Goal: Task Accomplishment & Management: Manage account settings

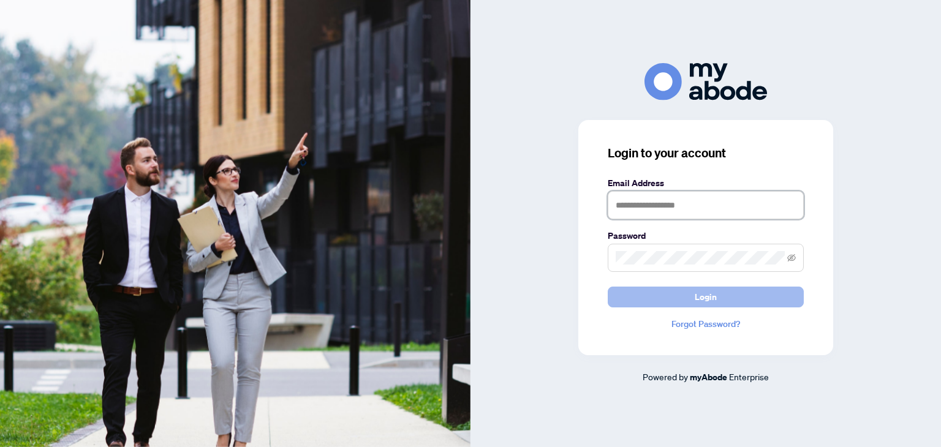
type input "**********"
click at [632, 289] on button "Login" at bounding box center [706, 297] width 196 height 21
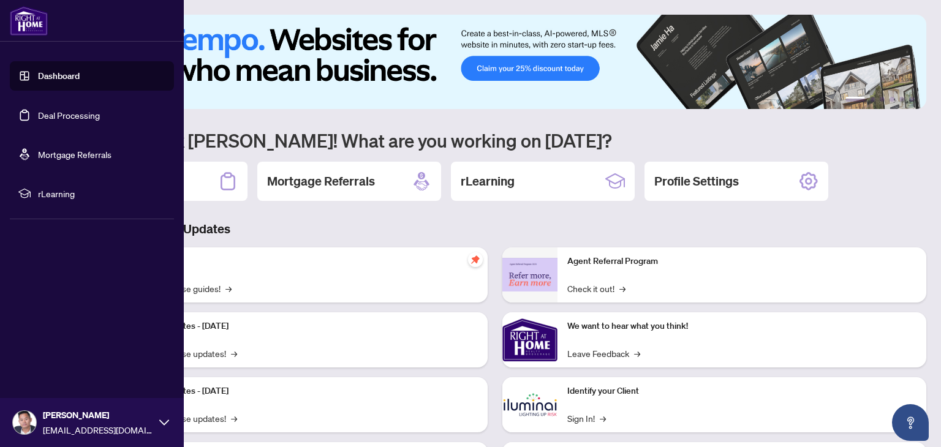
click at [38, 111] on link "Deal Processing" at bounding box center [69, 115] width 62 height 11
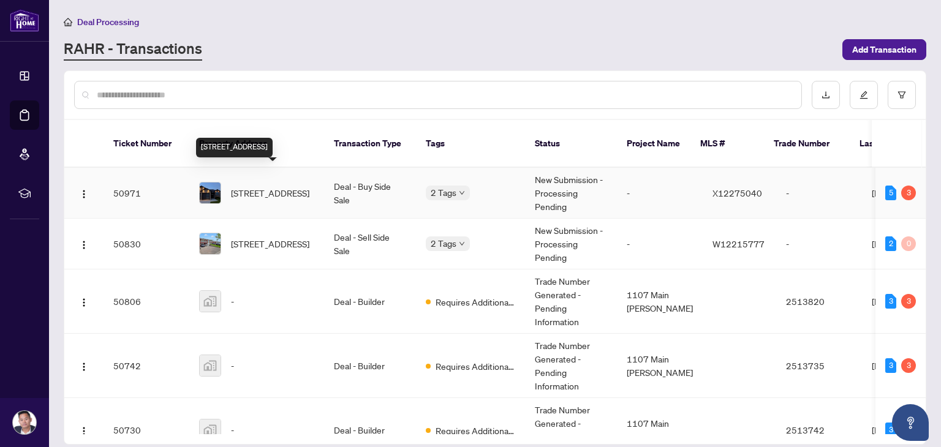
click at [287, 186] on span "[STREET_ADDRESS]" at bounding box center [270, 192] width 78 height 13
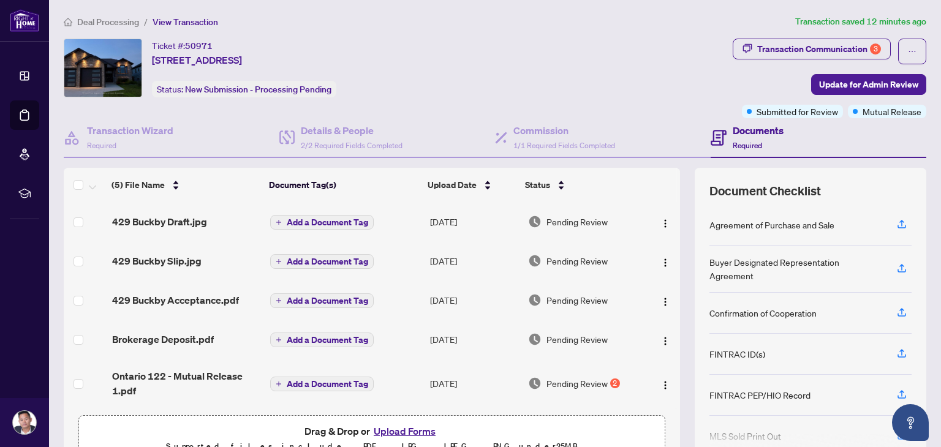
scroll to position [2, 0]
click at [750, 54] on span "button" at bounding box center [748, 49] width 10 height 20
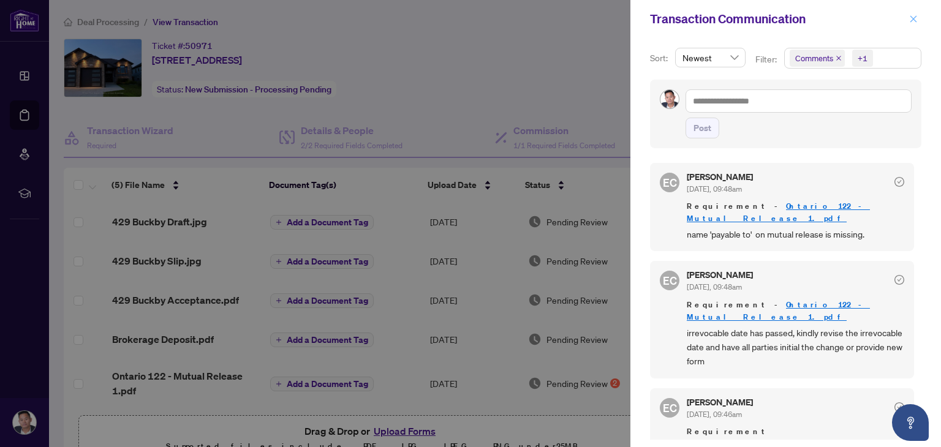
click at [907, 17] on button "button" at bounding box center [914, 19] width 16 height 15
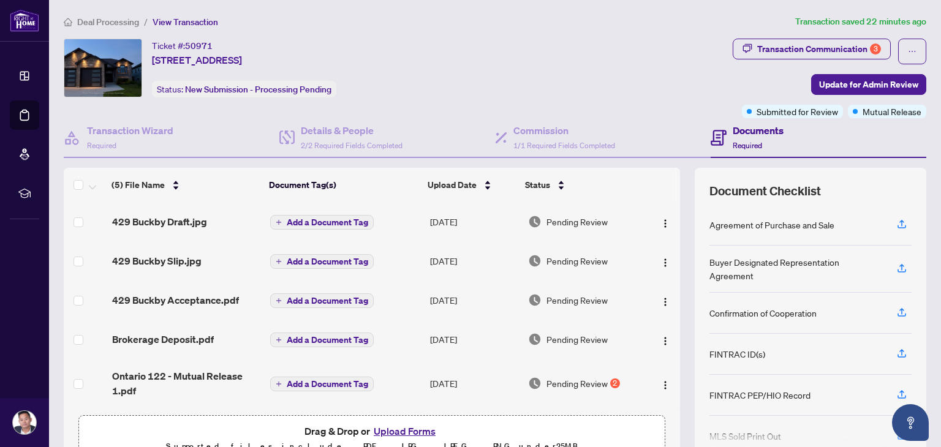
click at [185, 218] on span "429 Buckby Draft.jpg" at bounding box center [159, 221] width 95 height 15
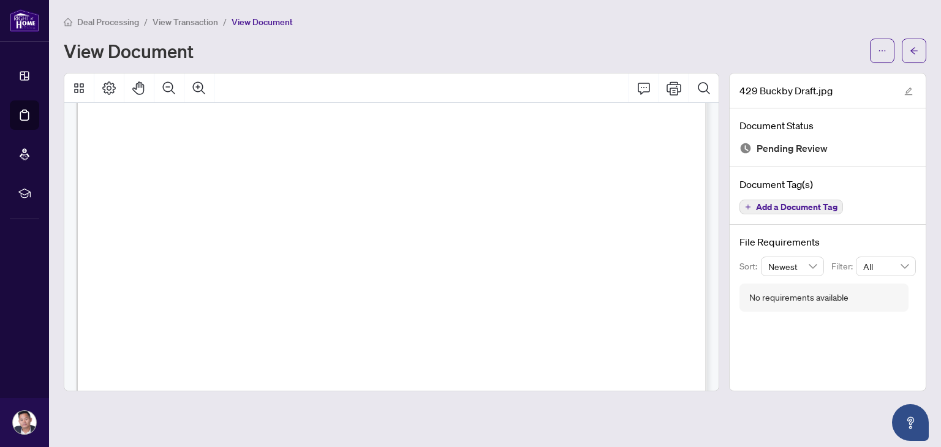
scroll to position [175, 0]
click at [915, 51] on icon "arrow-left" at bounding box center [914, 51] width 9 height 9
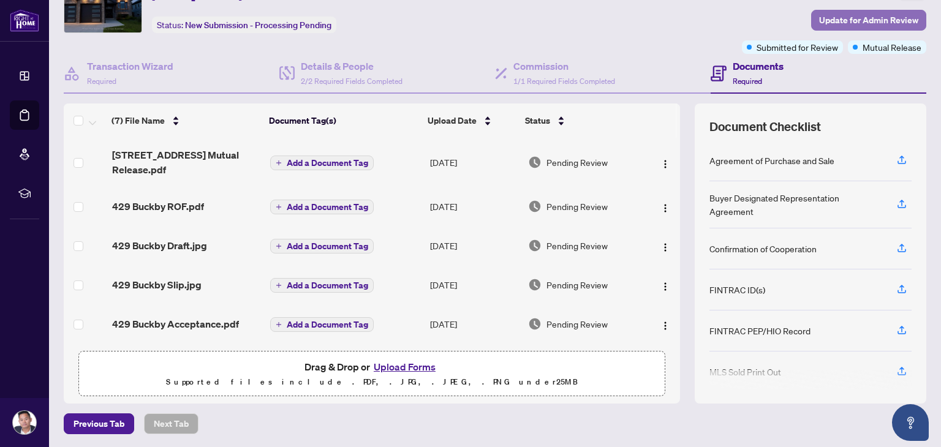
click at [819, 15] on button "Update for Admin Review" at bounding box center [868, 20] width 115 height 21
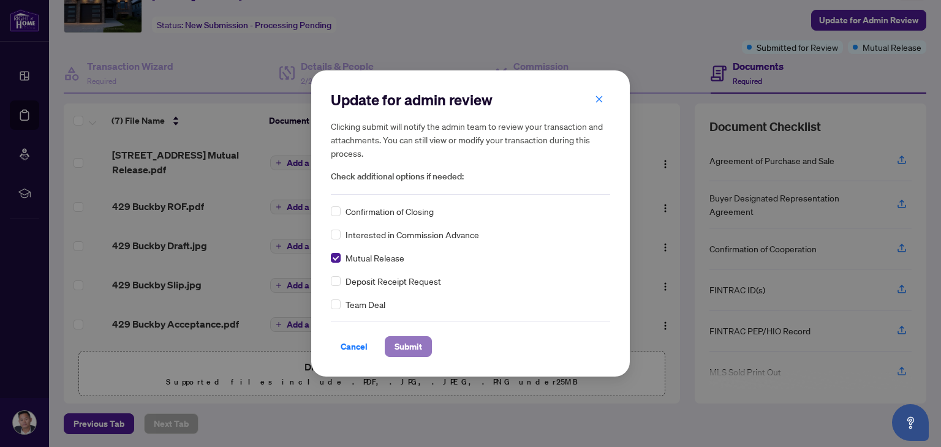
click at [406, 342] on span "Submit" at bounding box center [409, 347] width 28 height 20
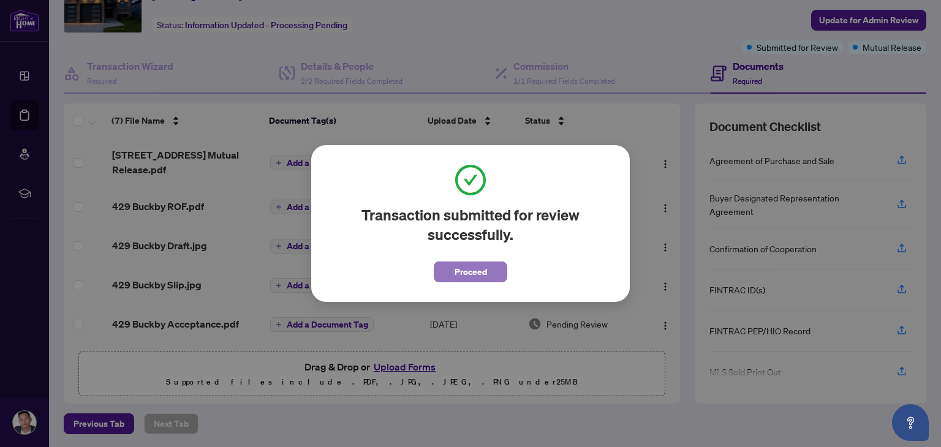
click at [455, 279] on span "Proceed" at bounding box center [471, 272] width 32 height 20
